Goal: Task Accomplishment & Management: Manage account settings

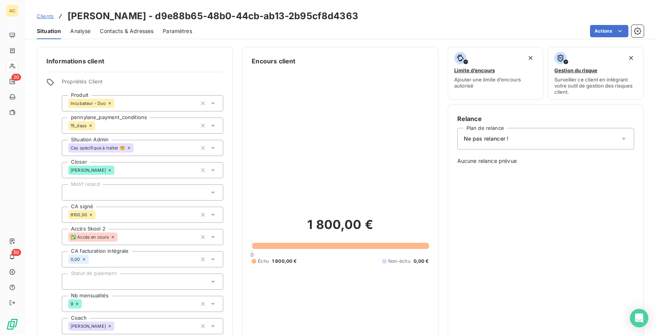
scroll to position [275, 0]
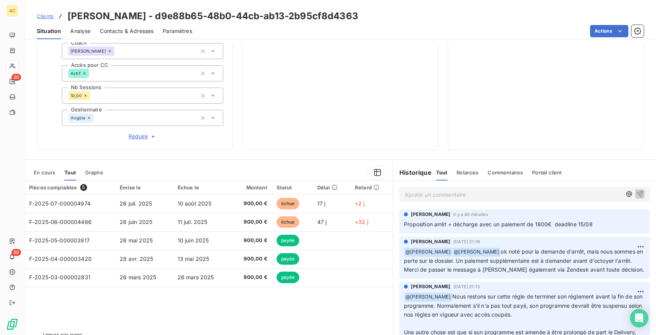
click at [46, 15] on span "Clients" at bounding box center [45, 16] width 17 height 6
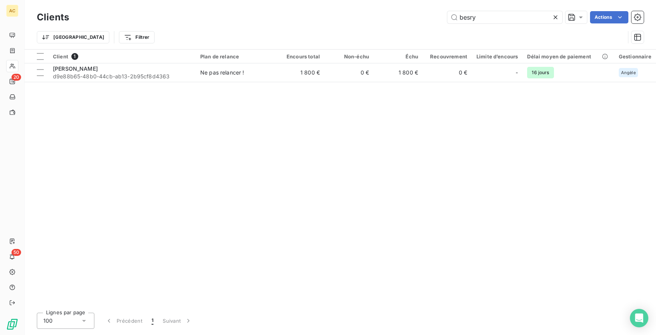
drag, startPoint x: 495, startPoint y: 17, endPoint x: 374, endPoint y: 15, distance: 121.3
click at [374, 15] on div "besry Actions" at bounding box center [361, 17] width 566 height 12
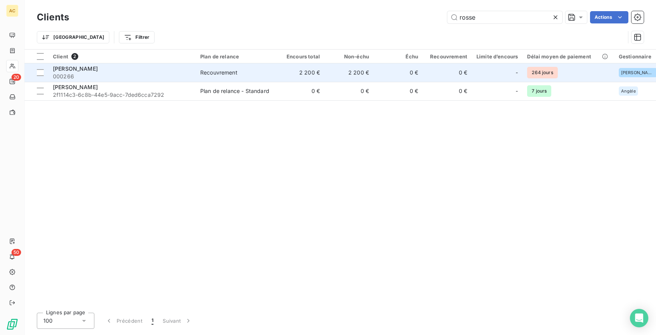
type input "rosse"
click at [140, 75] on span "000266" at bounding box center [122, 77] width 138 height 8
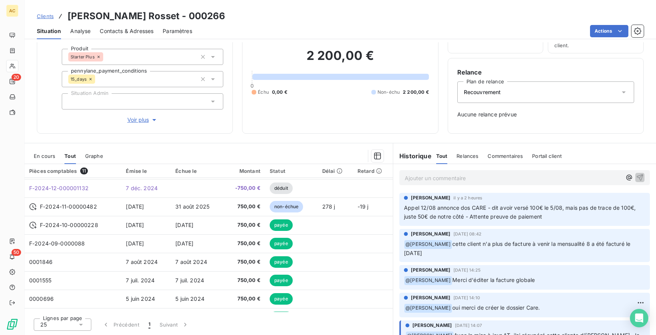
click at [467, 158] on span "Relances" at bounding box center [468, 156] width 22 height 6
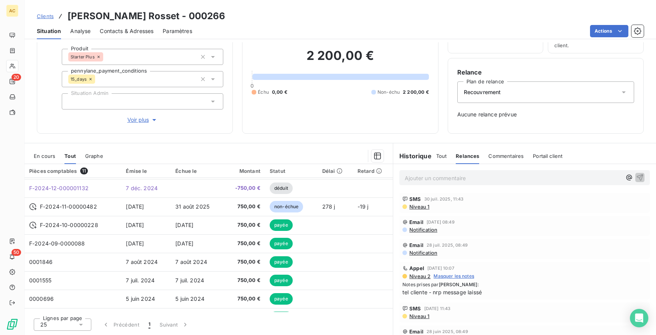
click at [443, 155] on span "Tout" at bounding box center [441, 156] width 11 height 6
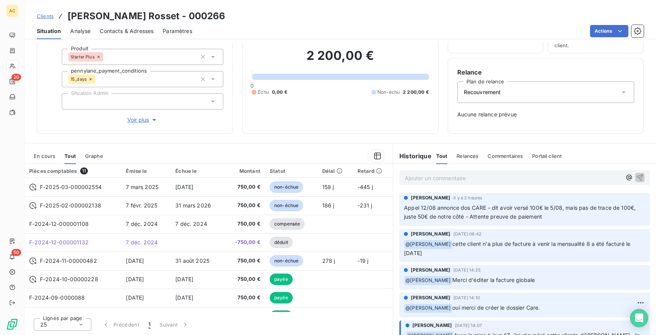
click at [135, 118] on span "Voir plus" at bounding box center [142, 120] width 31 height 8
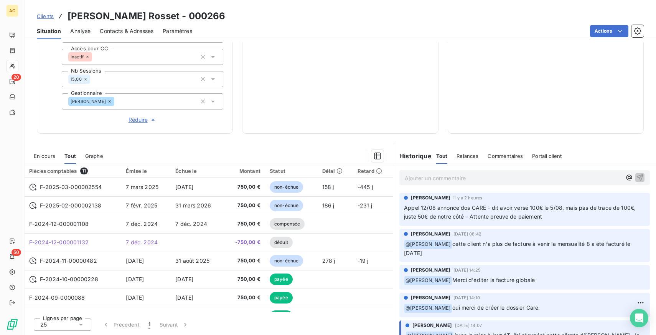
click at [441, 179] on p "Ajouter un commentaire ﻿" at bounding box center [513, 178] width 217 height 10
click at [638, 177] on icon "button" at bounding box center [640, 178] width 8 height 8
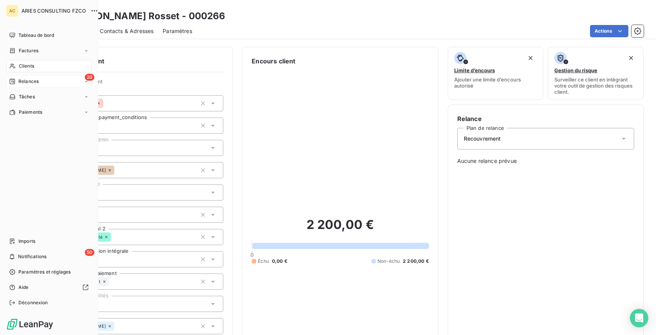
click at [28, 79] on span "Relances" at bounding box center [28, 81] width 20 height 7
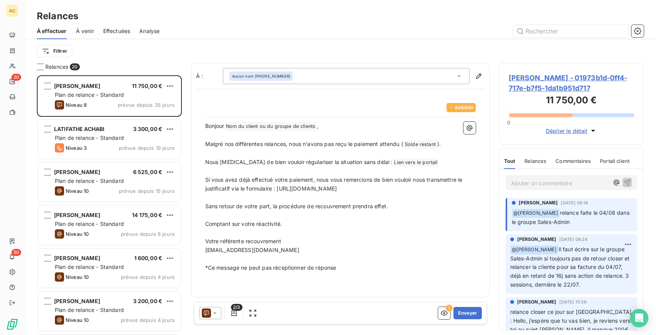
scroll to position [259, 145]
click at [115, 28] on span "Effectuées" at bounding box center [116, 31] width 27 height 8
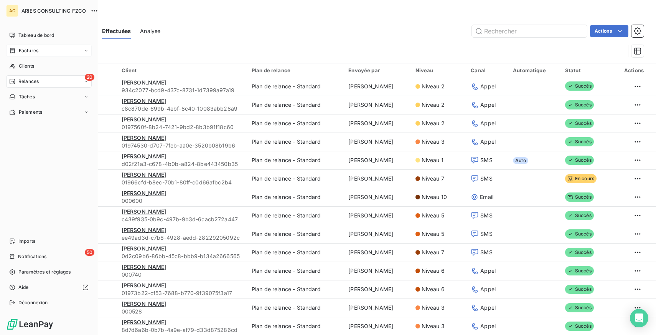
click at [28, 50] on span "Factures" at bounding box center [29, 50] width 20 height 7
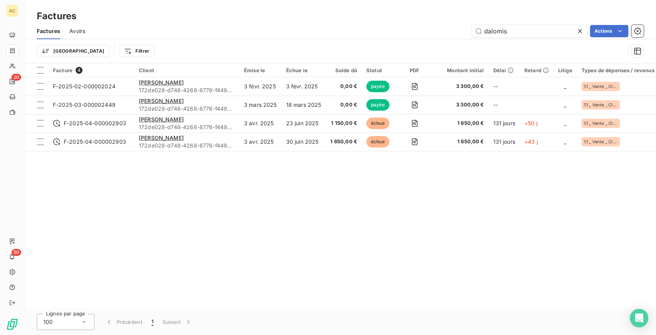
click at [580, 30] on icon at bounding box center [581, 31] width 8 height 8
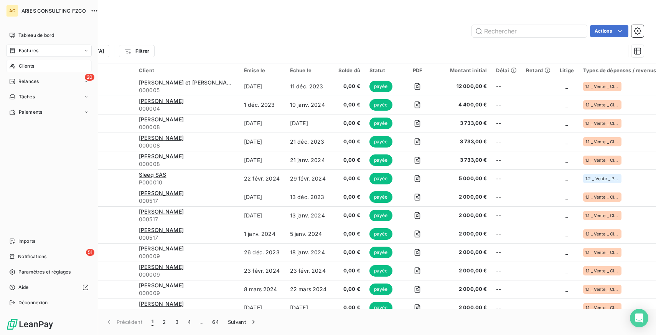
click at [22, 65] on span "Clients" at bounding box center [26, 66] width 15 height 7
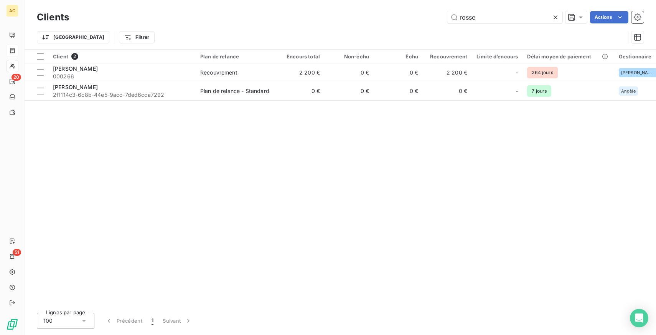
click at [557, 17] on icon at bounding box center [556, 17] width 8 height 8
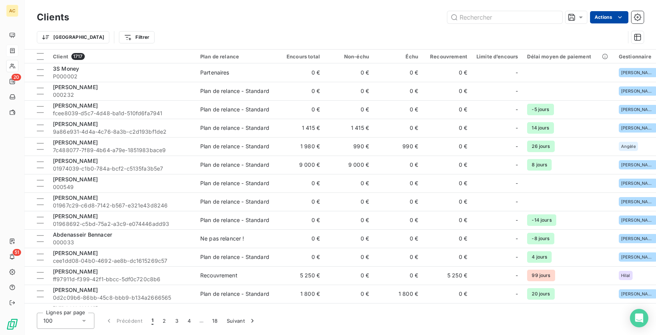
click at [610, 21] on html "AC 20 51 Clients Actions Trier Filtrer Client 1717 Plan de relance Encours tota…" at bounding box center [328, 167] width 656 height 335
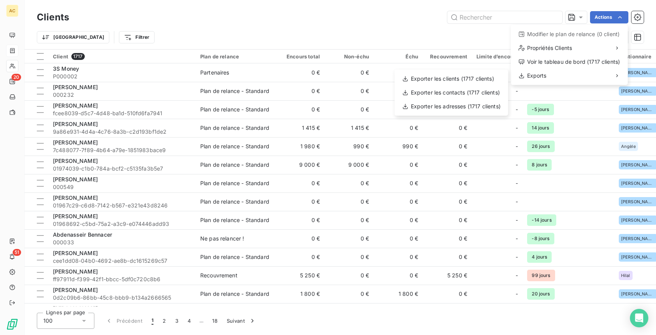
click at [413, 29] on html "AC 20 51 Clients Actions Modifier le plan de relance (0 client) Propriétés Clie…" at bounding box center [328, 167] width 656 height 335
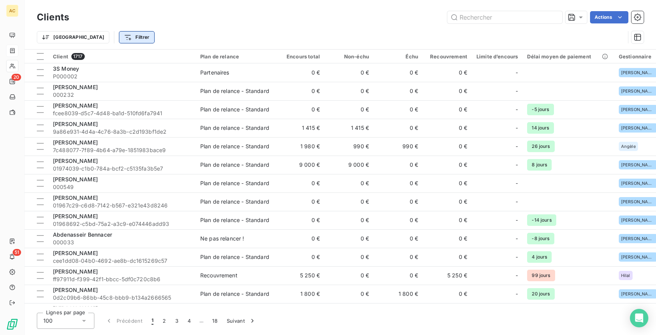
click at [89, 40] on html "AC 20 51 Clients Actions Trier Filtrer Client 1717 Plan de relance Encours tota…" at bounding box center [328, 167] width 656 height 335
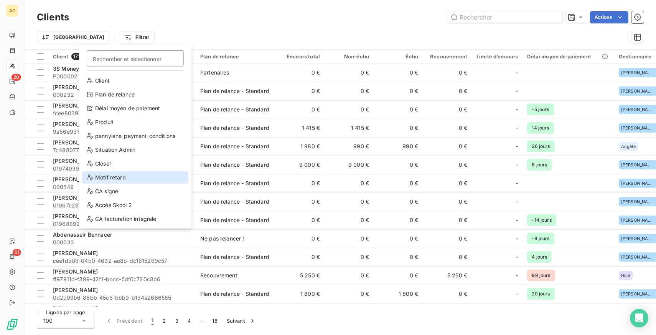
scroll to position [83, 0]
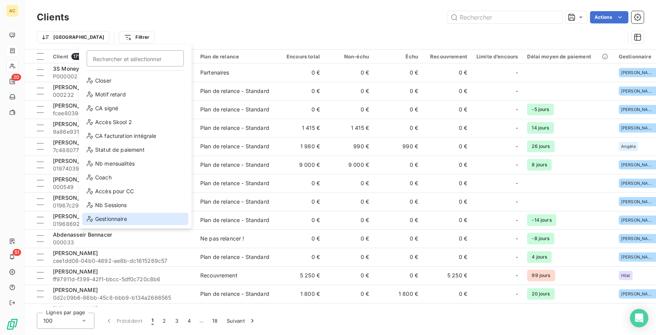
click at [125, 220] on div "Gestionnaire" at bounding box center [135, 219] width 106 height 12
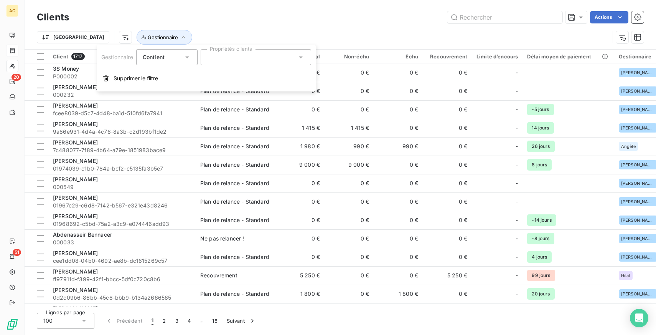
click at [191, 55] on icon at bounding box center [187, 57] width 8 height 8
click at [185, 90] on span "Ne contient pas" at bounding box center [172, 89] width 41 height 7
click at [233, 55] on div at bounding box center [256, 57] width 111 height 16
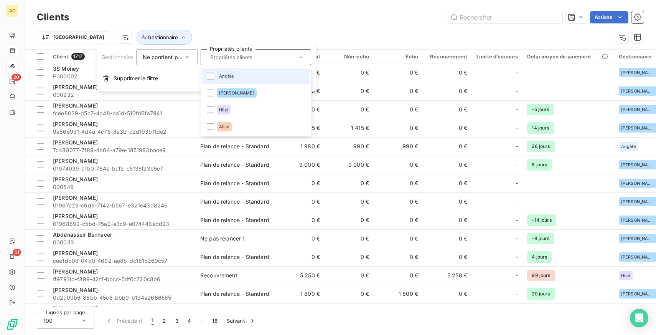
click at [230, 79] on div "Angèle" at bounding box center [226, 75] width 19 height 9
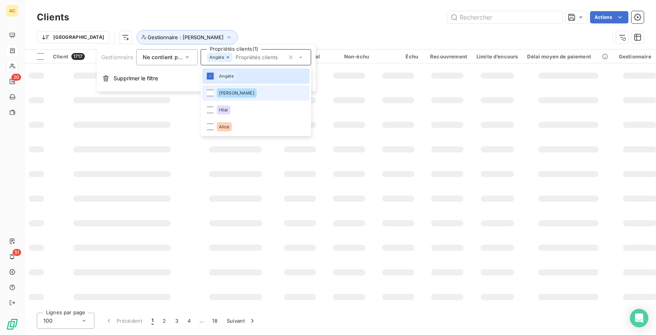
click at [228, 91] on span "[PERSON_NAME]" at bounding box center [236, 93] width 35 height 5
click at [223, 109] on span "Hilal" at bounding box center [223, 109] width 9 height 5
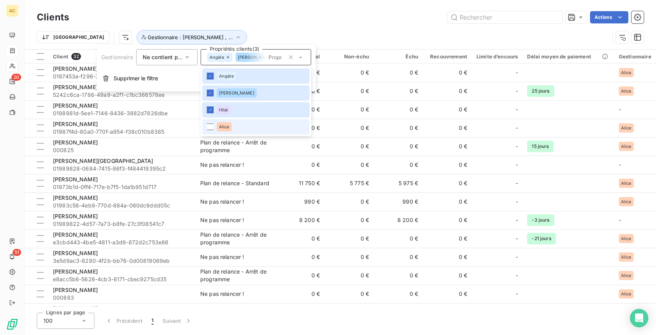
click at [221, 119] on li "Alice" at bounding box center [255, 126] width 107 height 15
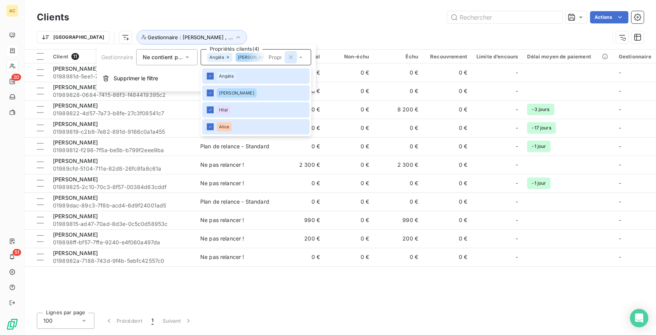
click at [292, 56] on icon "button" at bounding box center [291, 57] width 4 height 4
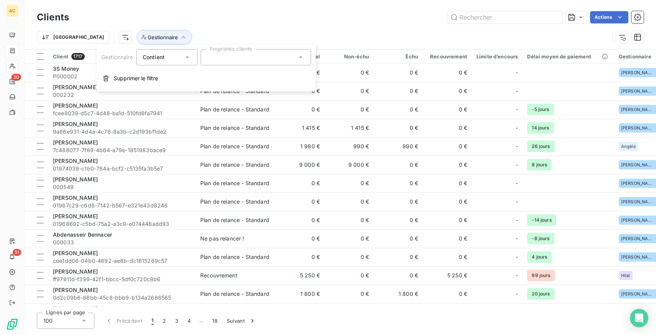
click at [223, 59] on div at bounding box center [256, 57] width 111 height 16
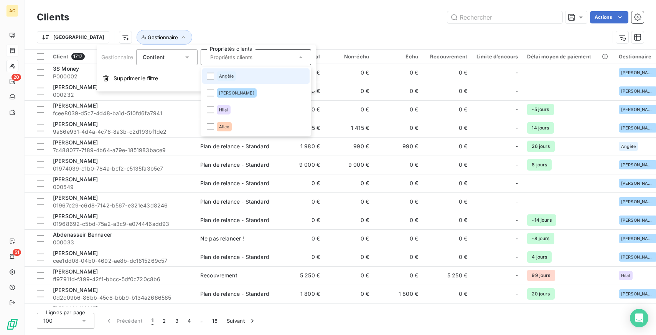
click at [227, 77] on span "Angèle" at bounding box center [226, 76] width 15 height 5
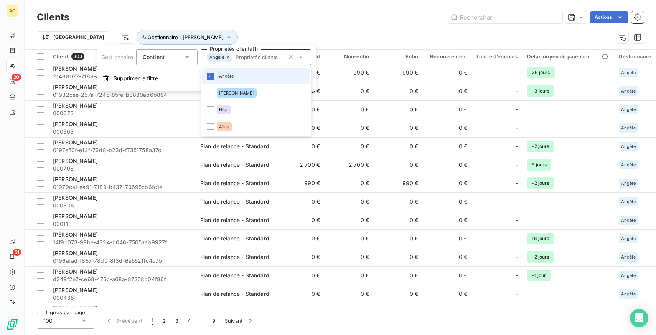
click at [227, 77] on span "Angèle" at bounding box center [226, 76] width 15 height 5
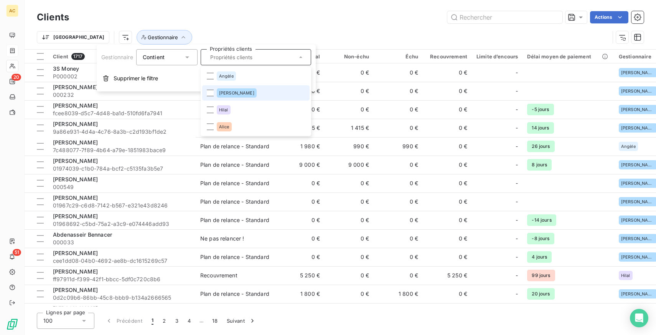
click at [224, 89] on div "[PERSON_NAME]" at bounding box center [237, 92] width 40 height 9
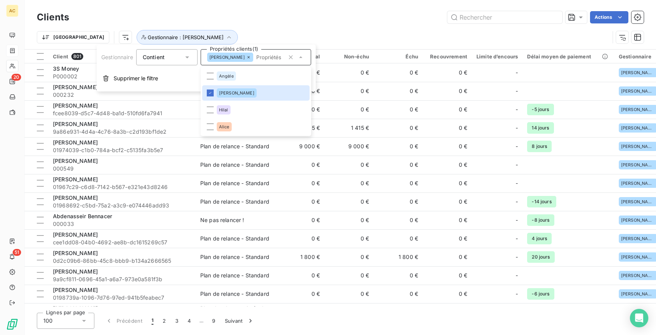
click at [180, 59] on div "Contient" at bounding box center [163, 57] width 41 height 11
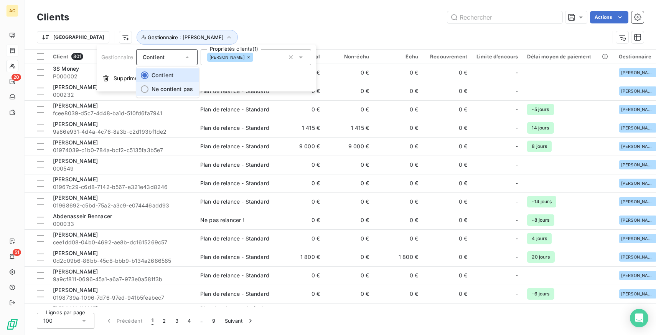
click at [177, 90] on span "Ne contient pas" at bounding box center [172, 89] width 41 height 7
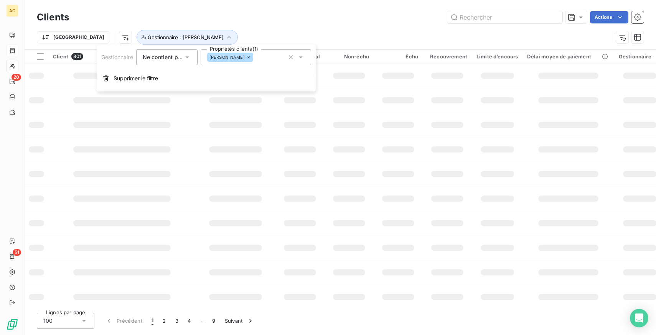
click at [256, 59] on div "[PERSON_NAME]" at bounding box center [256, 57] width 111 height 16
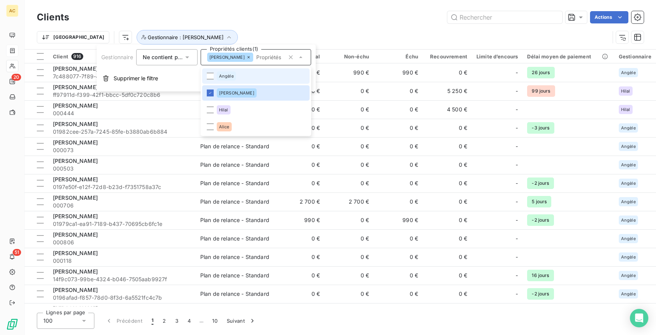
click at [241, 81] on li "Angèle" at bounding box center [255, 75] width 107 height 15
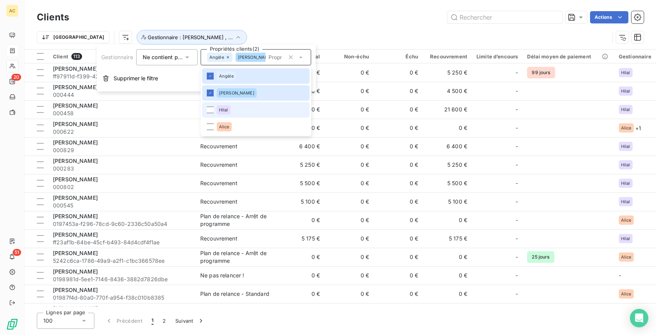
click at [235, 105] on li "Hilal" at bounding box center [255, 109] width 107 height 15
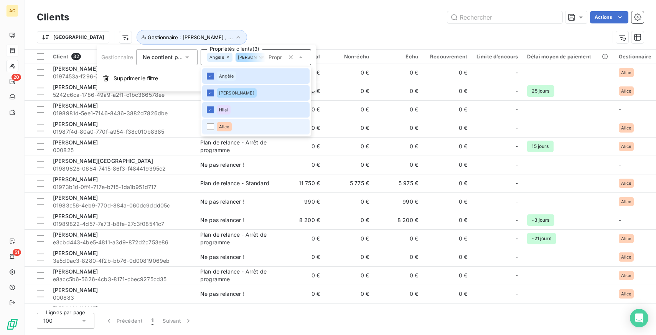
click at [234, 123] on li "Alice" at bounding box center [255, 126] width 107 height 15
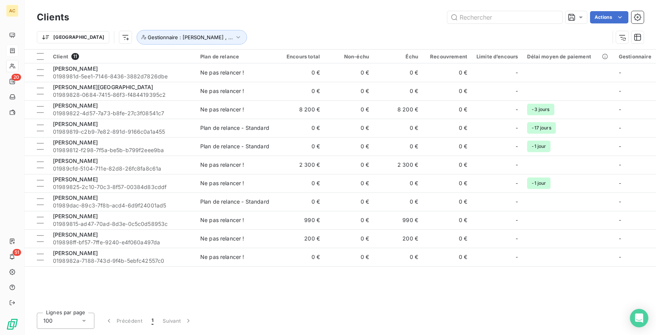
click at [286, 32] on div "Trier Gestionnaire : Angèle , ..." at bounding box center [323, 37] width 573 height 15
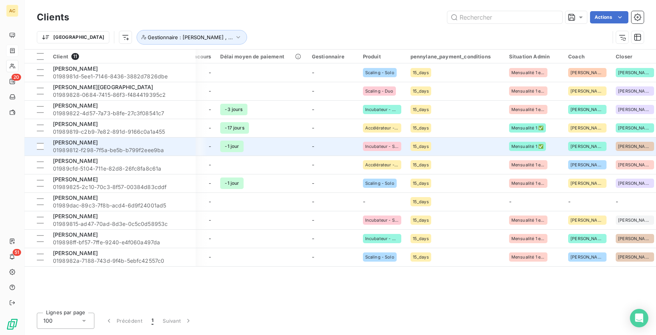
scroll to position [0, 309]
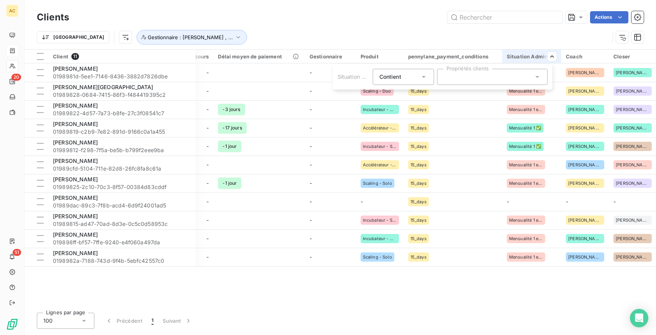
click at [495, 81] on div at bounding box center [493, 77] width 111 height 16
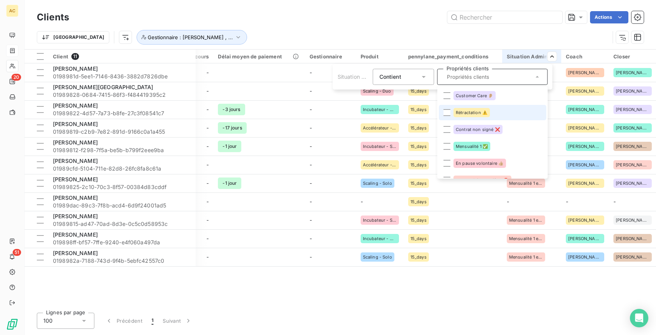
scroll to position [129, 0]
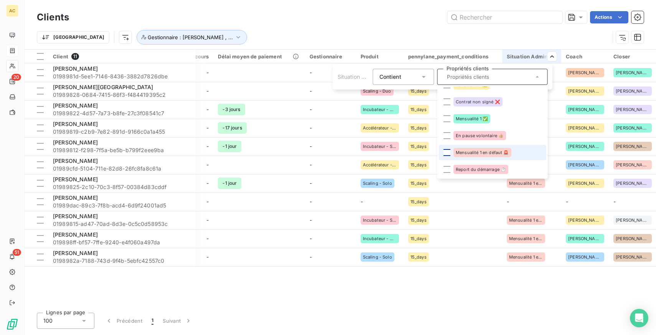
click at [445, 152] on div at bounding box center [447, 152] width 7 height 7
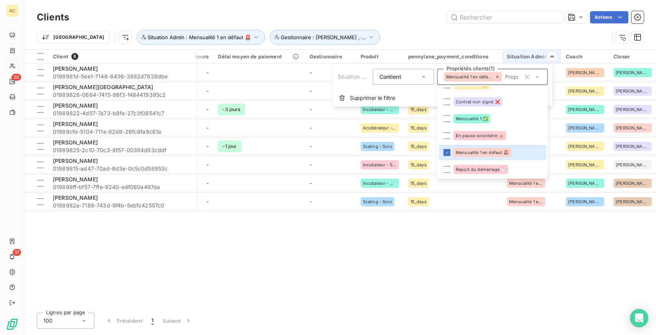
click at [418, 32] on html "AC 20 51 Clients Actions Trier Situation Admin : Mensualité 1 en défaut 🚨 Gesti…" at bounding box center [328, 167] width 656 height 335
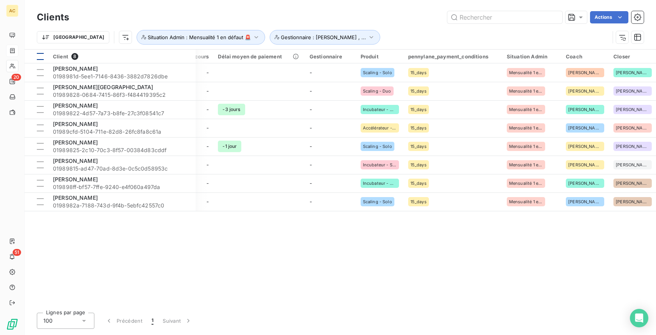
click at [36, 56] on th at bounding box center [37, 57] width 24 height 14
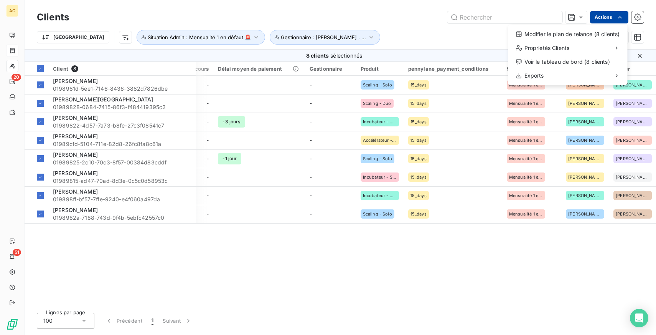
click at [602, 14] on html "AC 20 51 Clients Actions Modifier le plan de relance (8 clients) Propriétés Cli…" at bounding box center [328, 167] width 656 height 335
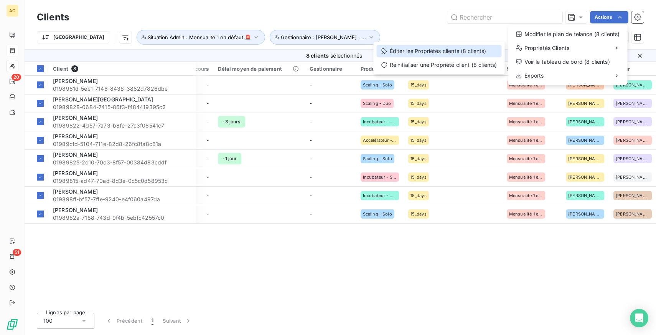
click at [440, 51] on div "Éditer les Propriétés clients (8 clients)" at bounding box center [439, 51] width 125 height 12
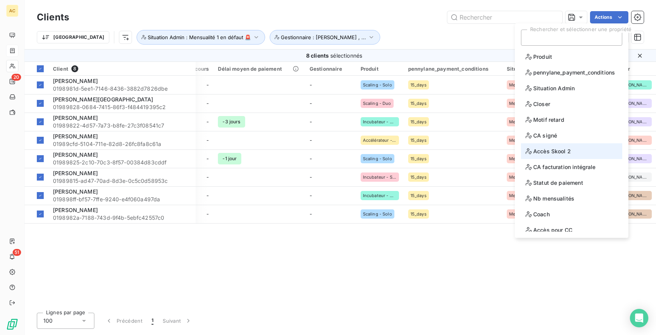
scroll to position [38, 0]
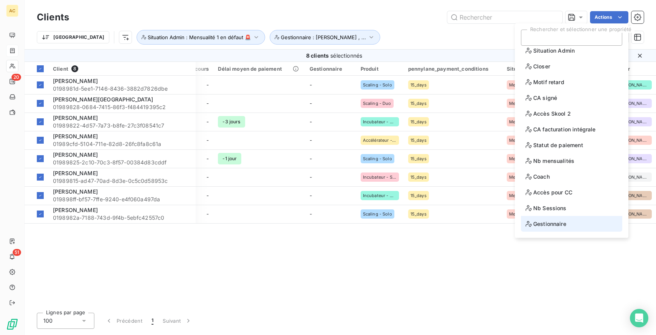
click at [564, 229] on li "Gestionnaire" at bounding box center [571, 224] width 101 height 16
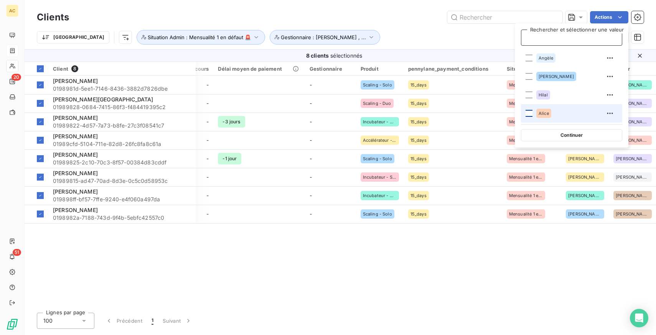
click at [530, 112] on div at bounding box center [529, 113] width 7 height 7
click at [448, 35] on div "Trier Situation Admin : Mensualité 1 en défaut 🚨 Gestionnaire : [PERSON_NAME] ,…" at bounding box center [323, 37] width 573 height 15
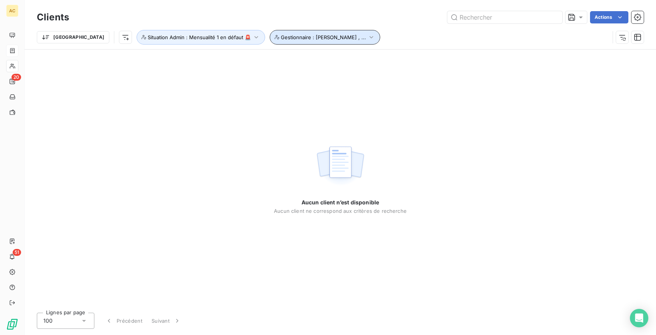
click at [281, 36] on span "Gestionnaire : [PERSON_NAME] , ..." at bounding box center [323, 37] width 85 height 6
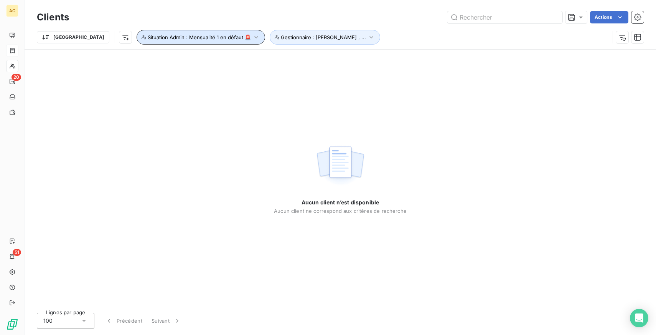
click at [208, 36] on span "Situation Admin : Mensualité 1 en défaut 🚨" at bounding box center [199, 37] width 103 height 6
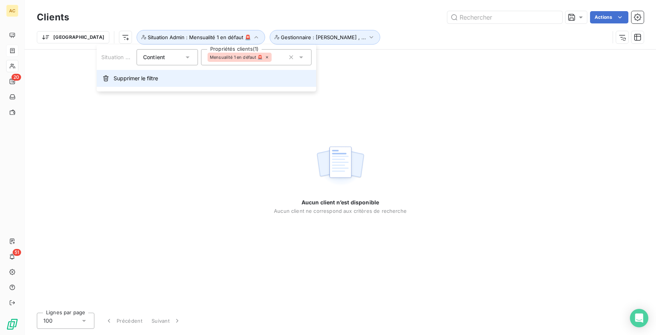
click at [154, 77] on span "Supprimer le filtre" at bounding box center [136, 78] width 45 height 8
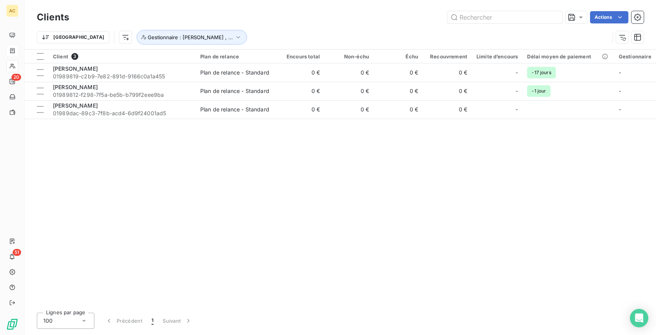
click at [481, 166] on div "Client 3 Plan de relance Encours total Non-échu Échu Recouvrement Limite d’enco…" at bounding box center [341, 178] width 632 height 257
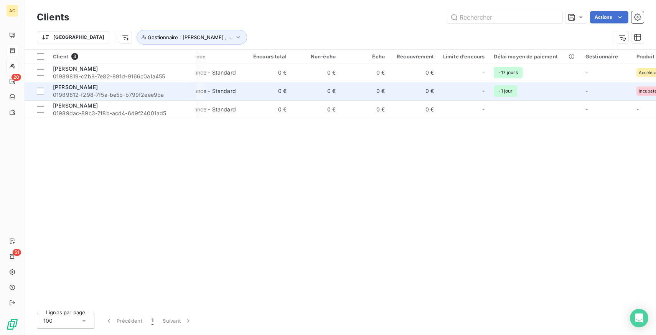
scroll to position [0, 52]
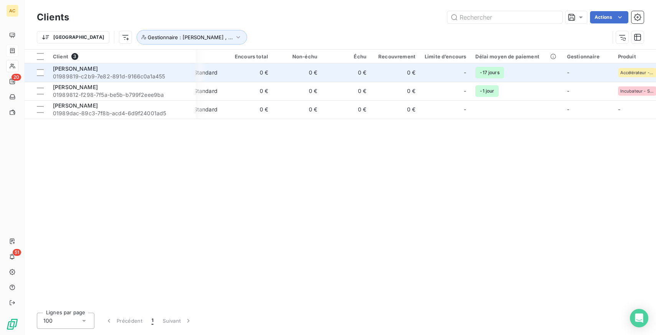
click at [584, 71] on td "-" at bounding box center [588, 72] width 51 height 18
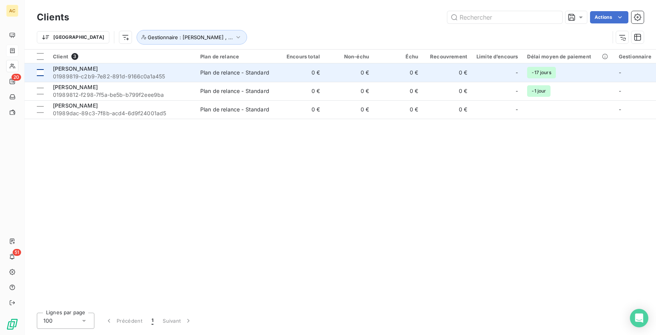
click at [42, 73] on div at bounding box center [40, 72] width 7 height 7
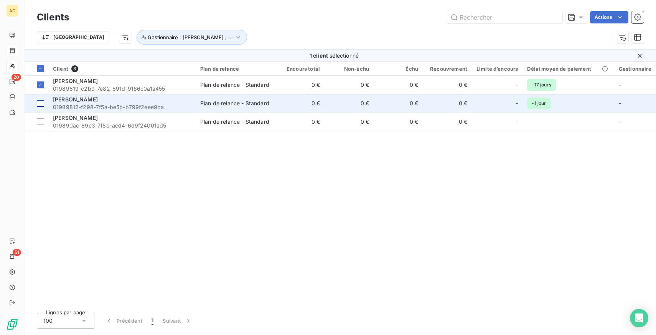
click at [41, 97] on td at bounding box center [37, 103] width 24 height 18
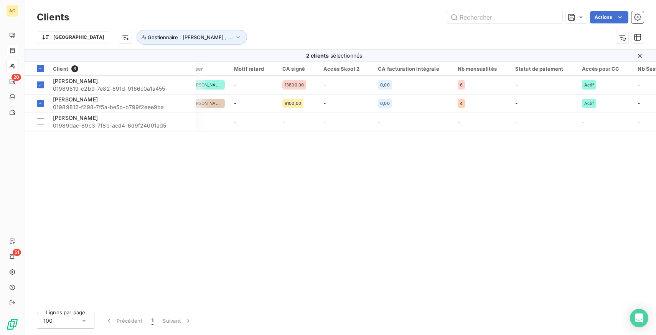
scroll to position [0, 748]
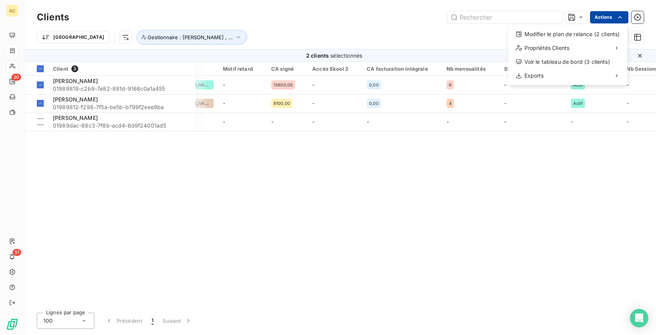
click at [602, 15] on html "AC 20 51 Clients Actions Modifier le plan de relance (2 clients) Propriétés Cli…" at bounding box center [328, 167] width 656 height 335
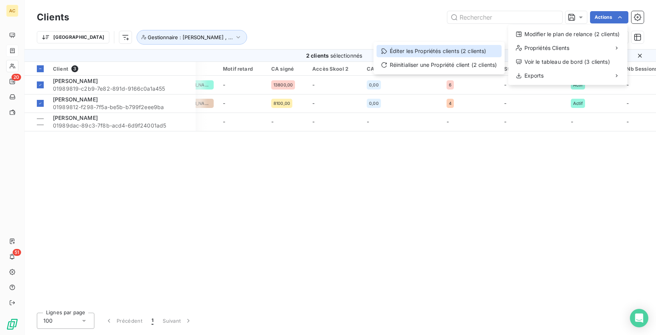
click at [441, 50] on div "Éditer les Propriétés clients (2 clients)" at bounding box center [439, 51] width 125 height 12
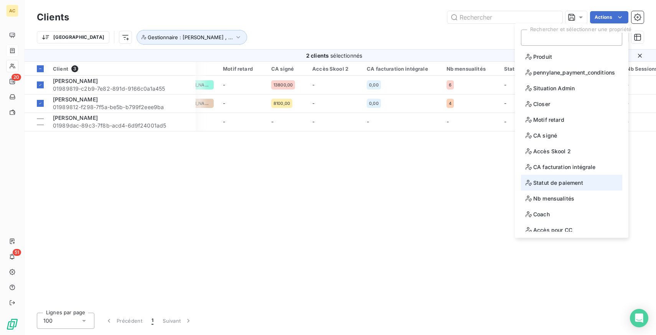
scroll to position [38, 0]
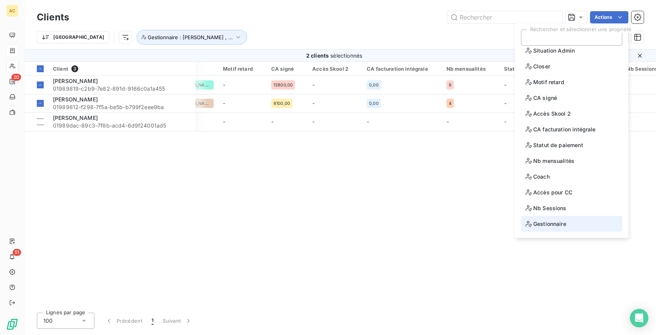
click at [569, 228] on li "Gestionnaire" at bounding box center [571, 224] width 101 height 16
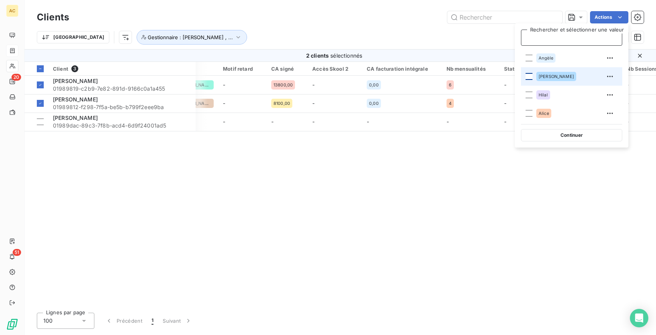
click at [529, 76] on div at bounding box center [529, 76] width 7 height 7
click at [425, 170] on div "Client 3 Plan de relance Encours total Non-échu Échu Recouvrement Limite d’enco…" at bounding box center [341, 184] width 632 height 245
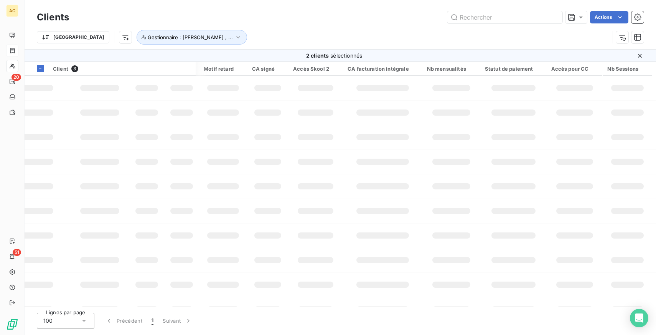
scroll to position [0, 716]
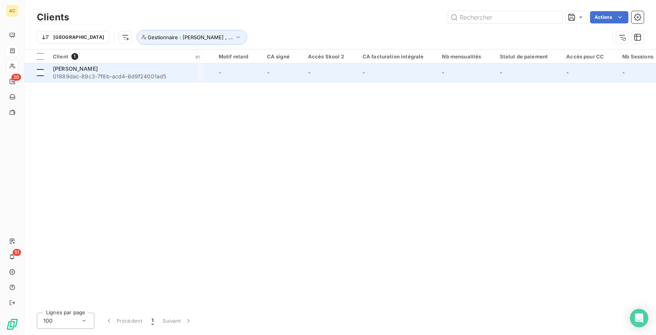
click at [41, 73] on div at bounding box center [40, 72] width 7 height 7
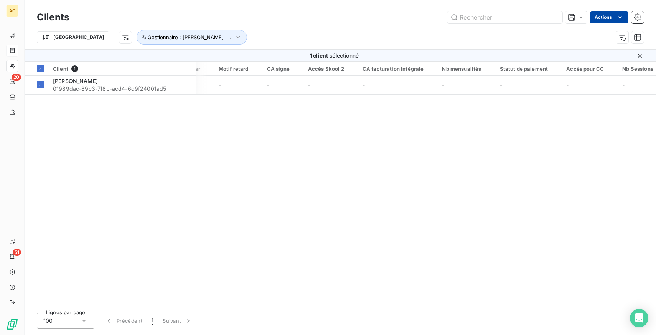
click at [614, 16] on html "AC 20 51 Clients Actions Trier Gestionnaire : [PERSON_NAME] , ... 1 client séle…" at bounding box center [328, 167] width 656 height 335
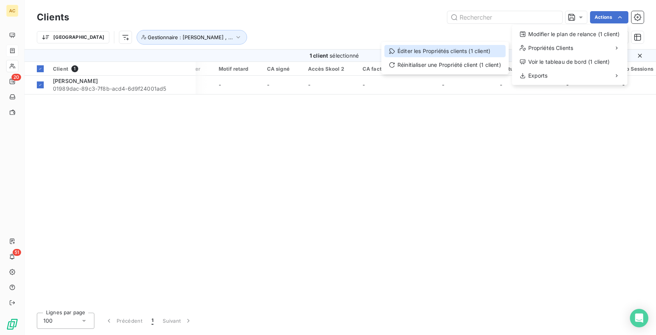
click at [437, 51] on div "Éditer les Propriétés clients (1 client)" at bounding box center [445, 51] width 121 height 12
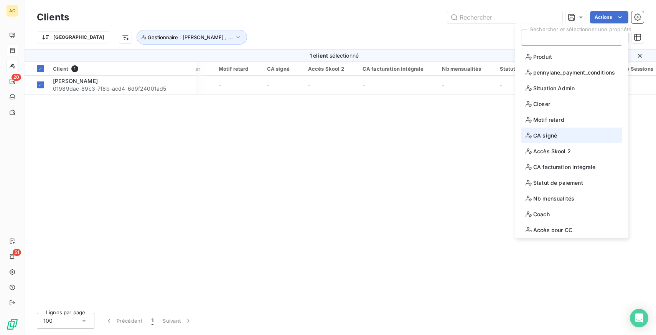
scroll to position [38, 0]
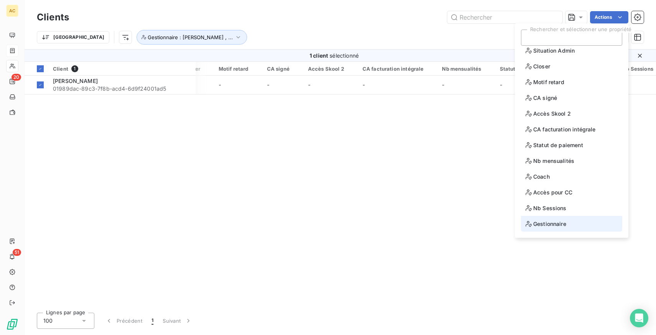
click at [564, 223] on span "Gestionnaire" at bounding box center [546, 224] width 41 height 10
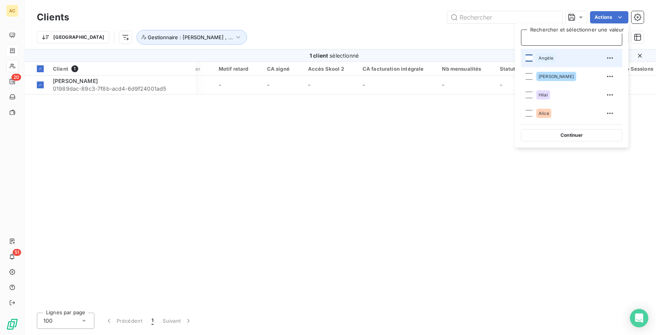
click at [529, 59] on div at bounding box center [529, 58] width 7 height 7
click at [450, 130] on div "Client 1 Plan de relance Encours total Non-échu Échu Recouvrement Limite d’enco…" at bounding box center [341, 184] width 632 height 245
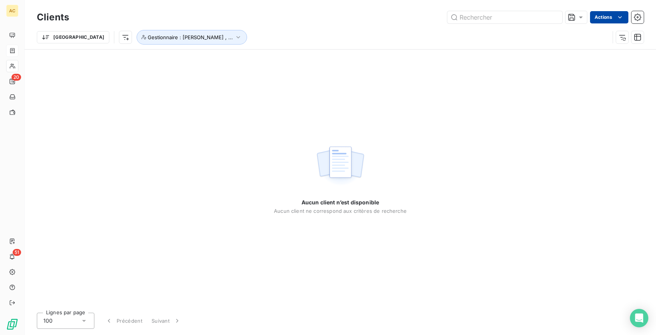
click at [608, 17] on html "AC 20 51 Clients Actions Trier Gestionnaire : [PERSON_NAME] , ... Aucun client …" at bounding box center [328, 167] width 656 height 335
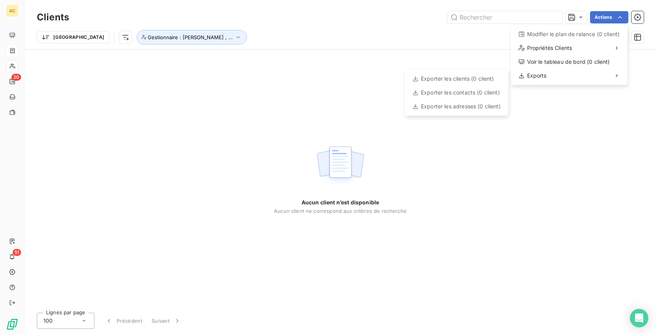
click at [137, 31] on html "AC 20 51 Clients Actions Modifier le plan de relance (0 client) Propriétés Clie…" at bounding box center [328, 167] width 656 height 335
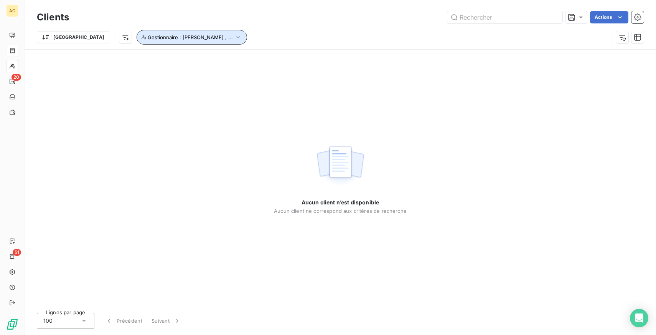
click at [148, 36] on span "Gestionnaire : [PERSON_NAME] , ..." at bounding box center [190, 37] width 85 height 6
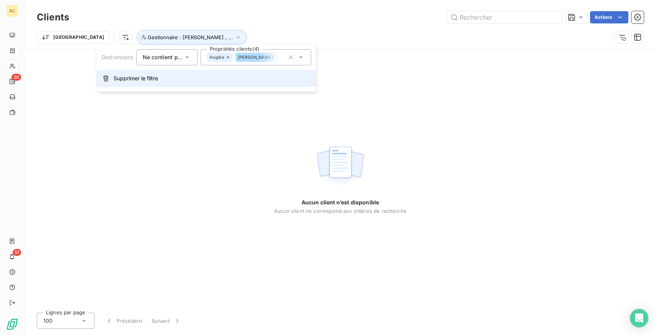
click at [144, 77] on span "Supprimer le filtre" at bounding box center [136, 78] width 45 height 8
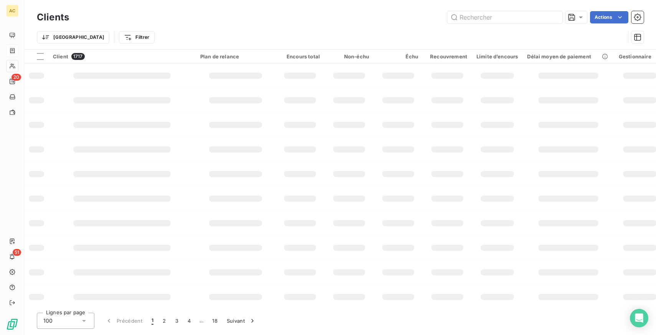
click at [209, 26] on div "Trier Filtrer" at bounding box center [340, 37] width 607 height 24
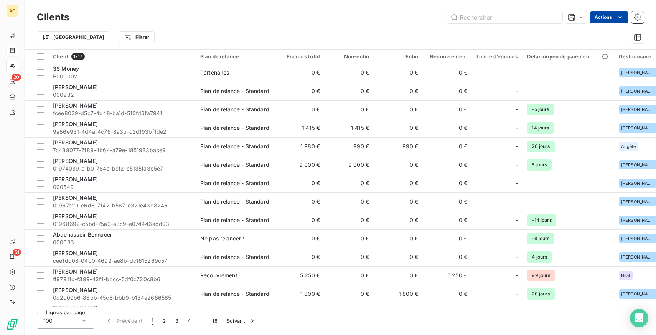
click at [605, 16] on html "AC 20 51 Clients Actions Trier Filtrer Client 1717 Plan de relance Encours tota…" at bounding box center [328, 167] width 656 height 335
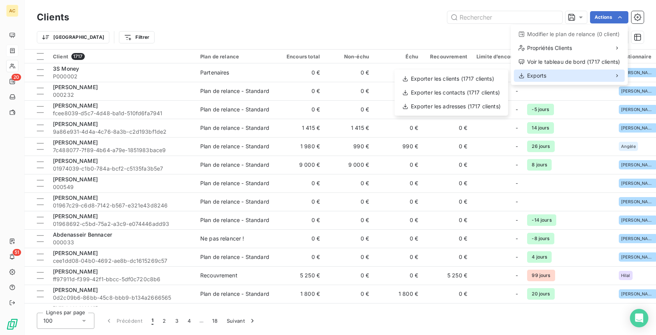
click at [548, 77] on div "Exports" at bounding box center [569, 75] width 111 height 12
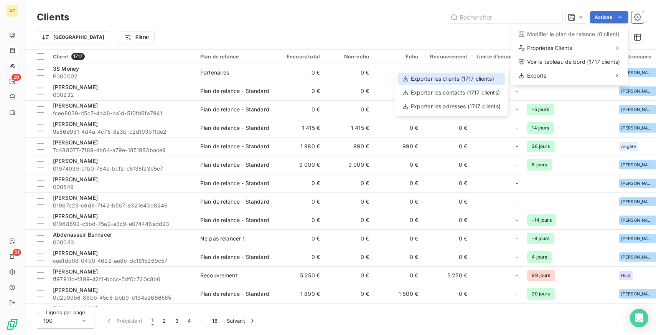
click at [473, 81] on div "Exporter les clients (1717 clients)" at bounding box center [451, 79] width 107 height 12
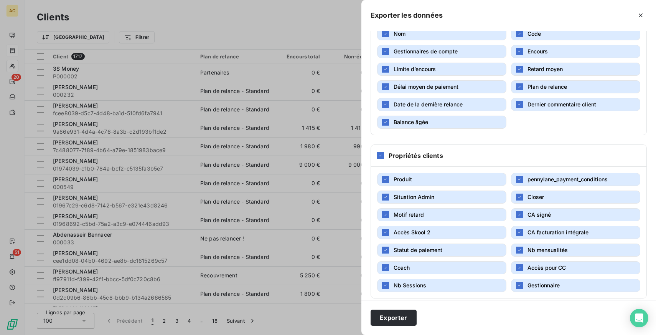
scroll to position [131, 0]
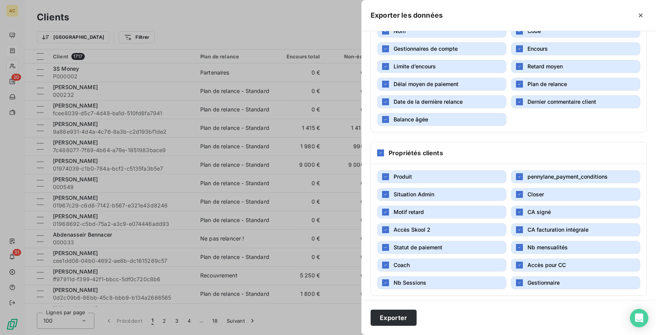
click at [423, 66] on span "Limite d’encours" at bounding box center [415, 66] width 42 height 7
click at [547, 65] on span "Retard moyen" at bounding box center [545, 66] width 35 height 7
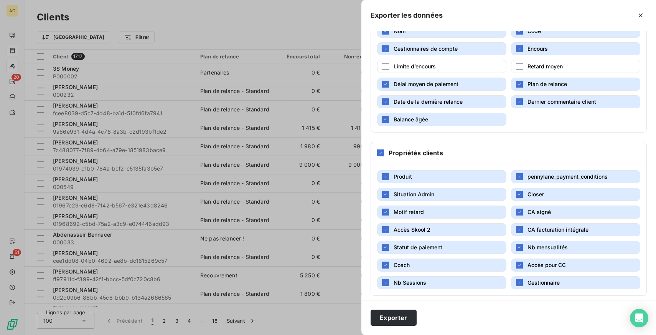
click at [483, 83] on button "Délai moyen de paiement" at bounding box center [441, 84] width 129 height 13
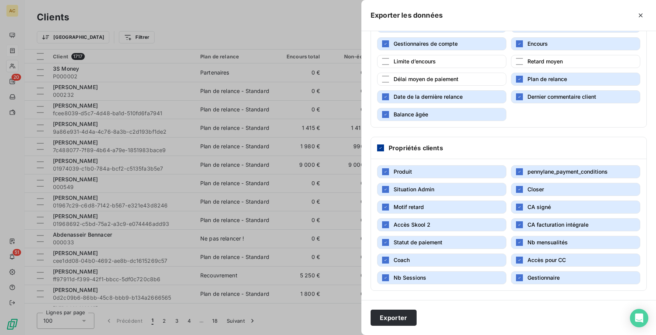
click at [379, 147] on icon at bounding box center [380, 147] width 5 height 5
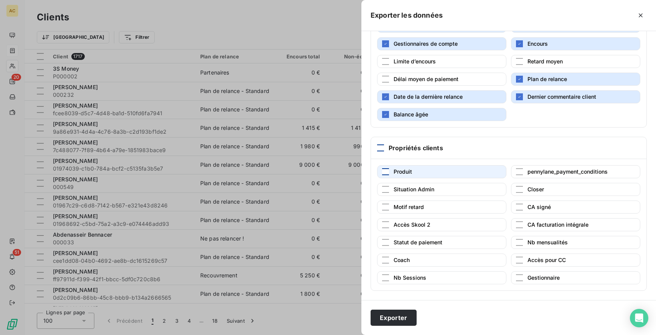
click at [387, 172] on div "button" at bounding box center [385, 171] width 7 height 7
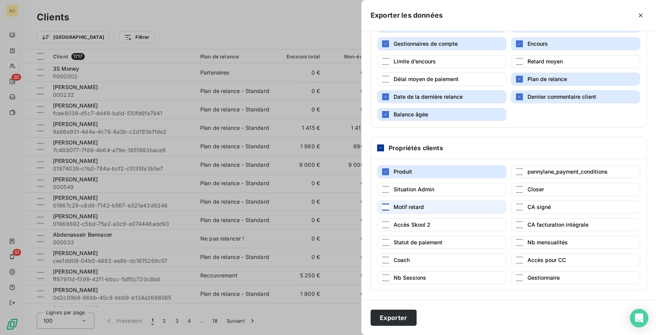
click at [385, 207] on div "button" at bounding box center [385, 206] width 7 height 7
click at [521, 276] on div "button" at bounding box center [519, 277] width 7 height 7
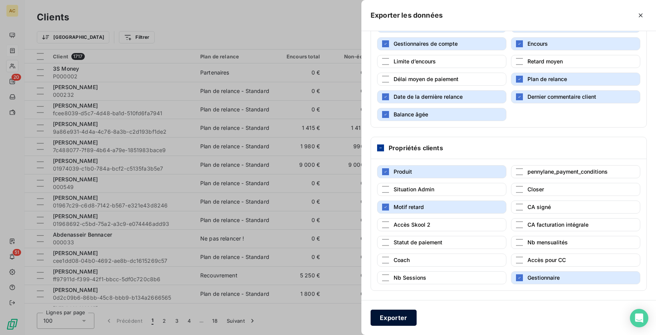
click at [399, 317] on button "Exporter" at bounding box center [394, 317] width 46 height 16
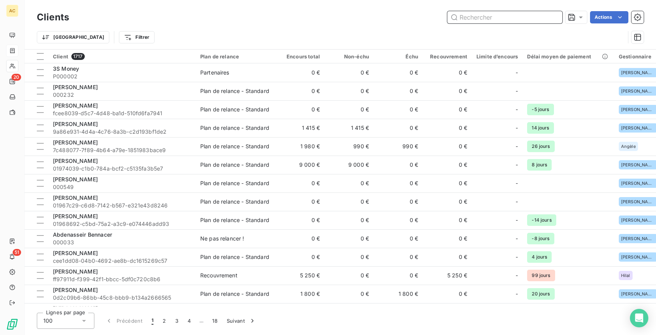
click at [493, 16] on input "text" at bounding box center [505, 17] width 115 height 12
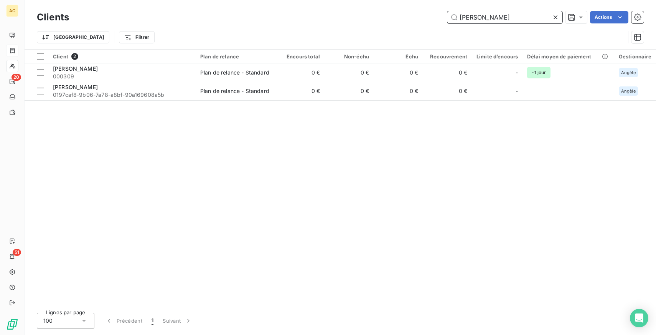
drag, startPoint x: 495, startPoint y: 20, endPoint x: 435, endPoint y: 17, distance: 60.0
click at [435, 17] on div "[PERSON_NAME] Actions" at bounding box center [361, 17] width 566 height 12
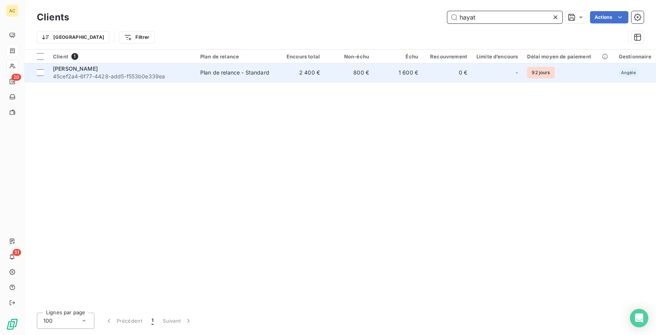
type input "hayat"
click at [208, 71] on div "Plan de relance - Standard" at bounding box center [234, 73] width 69 height 8
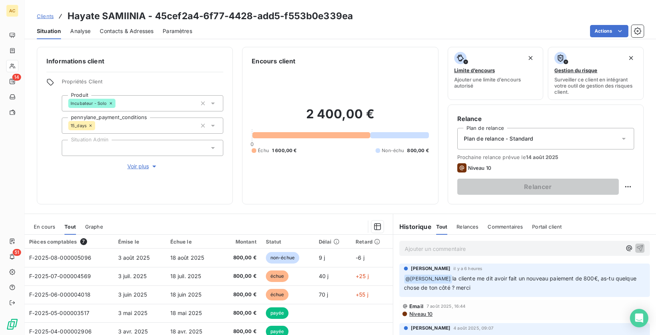
click at [46, 15] on span "Clients" at bounding box center [45, 16] width 17 height 6
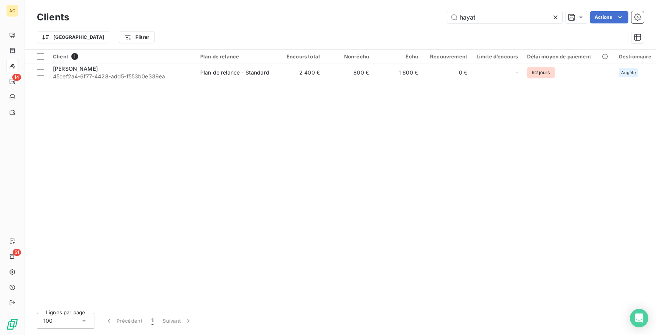
drag, startPoint x: 484, startPoint y: 20, endPoint x: 408, endPoint y: 19, distance: 76.8
click at [408, 19] on div "hayat Actions" at bounding box center [361, 17] width 566 height 12
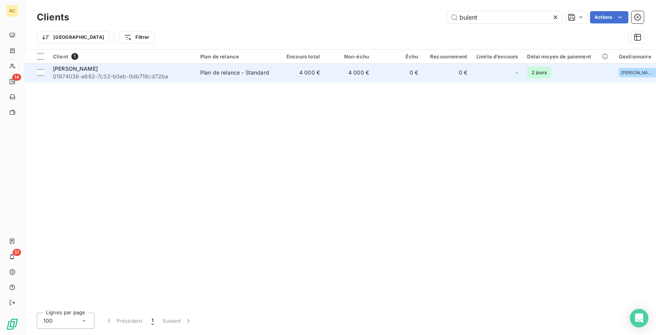
type input "bulent"
click at [101, 73] on span "01974036-a682-7c32-b0eb-0db718cd72ba" at bounding box center [122, 77] width 138 height 8
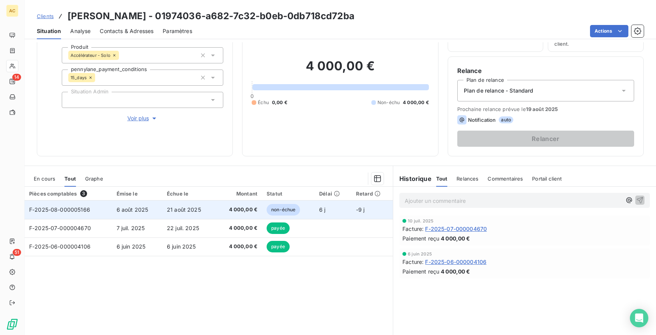
scroll to position [71, 0]
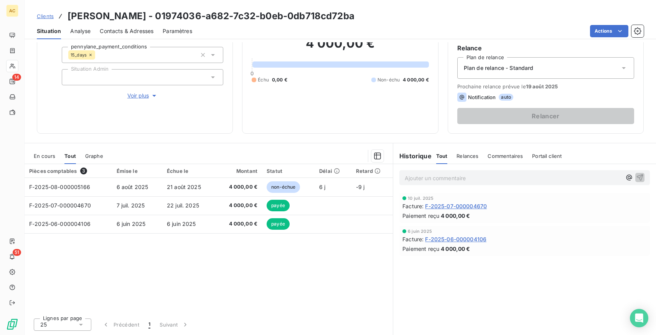
click at [139, 95] on span "Voir plus" at bounding box center [142, 96] width 31 height 8
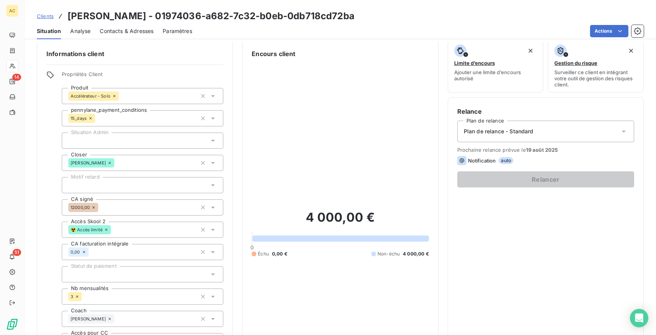
scroll to position [1, 0]
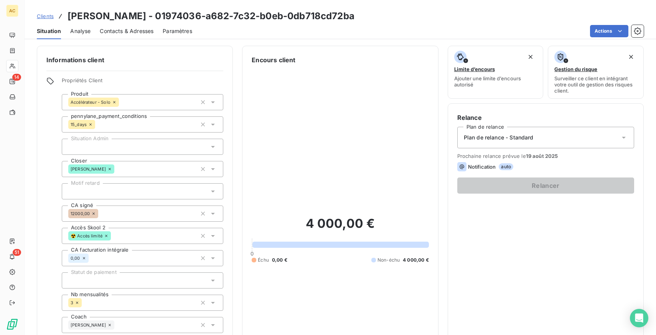
click at [48, 18] on span "Clients" at bounding box center [45, 16] width 17 height 6
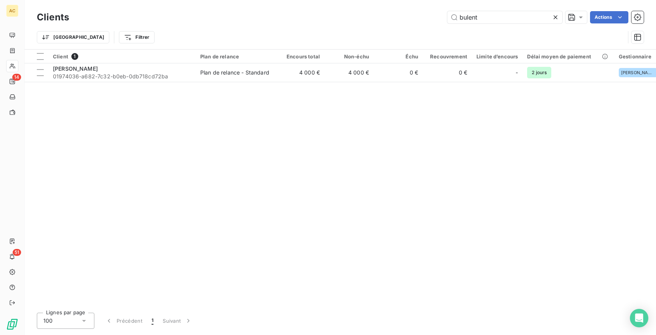
drag, startPoint x: 484, startPoint y: 16, endPoint x: 383, endPoint y: 14, distance: 100.6
click at [383, 14] on div "bulent Actions" at bounding box center [361, 17] width 566 height 12
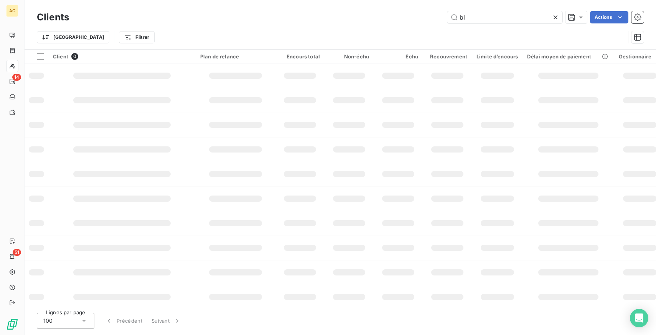
type input "b"
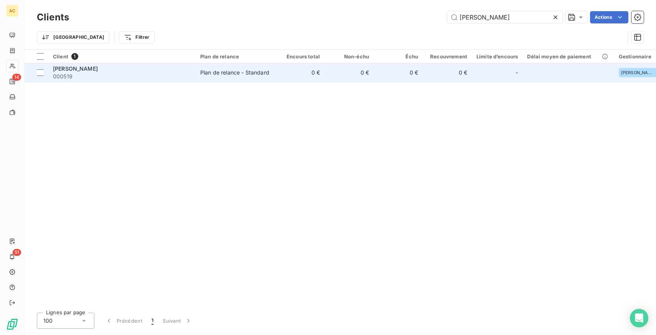
type input "mike"
click at [82, 69] on span "Mikel Cecen" at bounding box center [75, 68] width 45 height 7
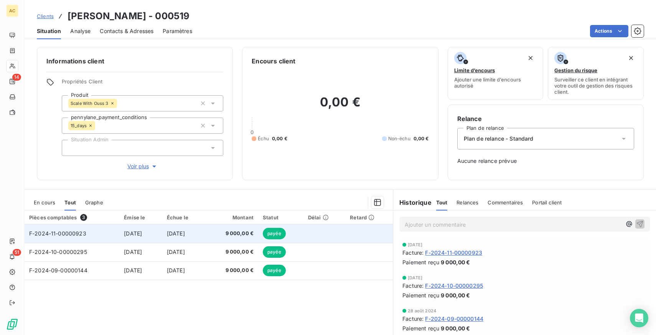
click at [142, 236] on span "23 nov. 2024" at bounding box center [133, 233] width 18 height 7
